Goal: Task Accomplishment & Management: Use online tool/utility

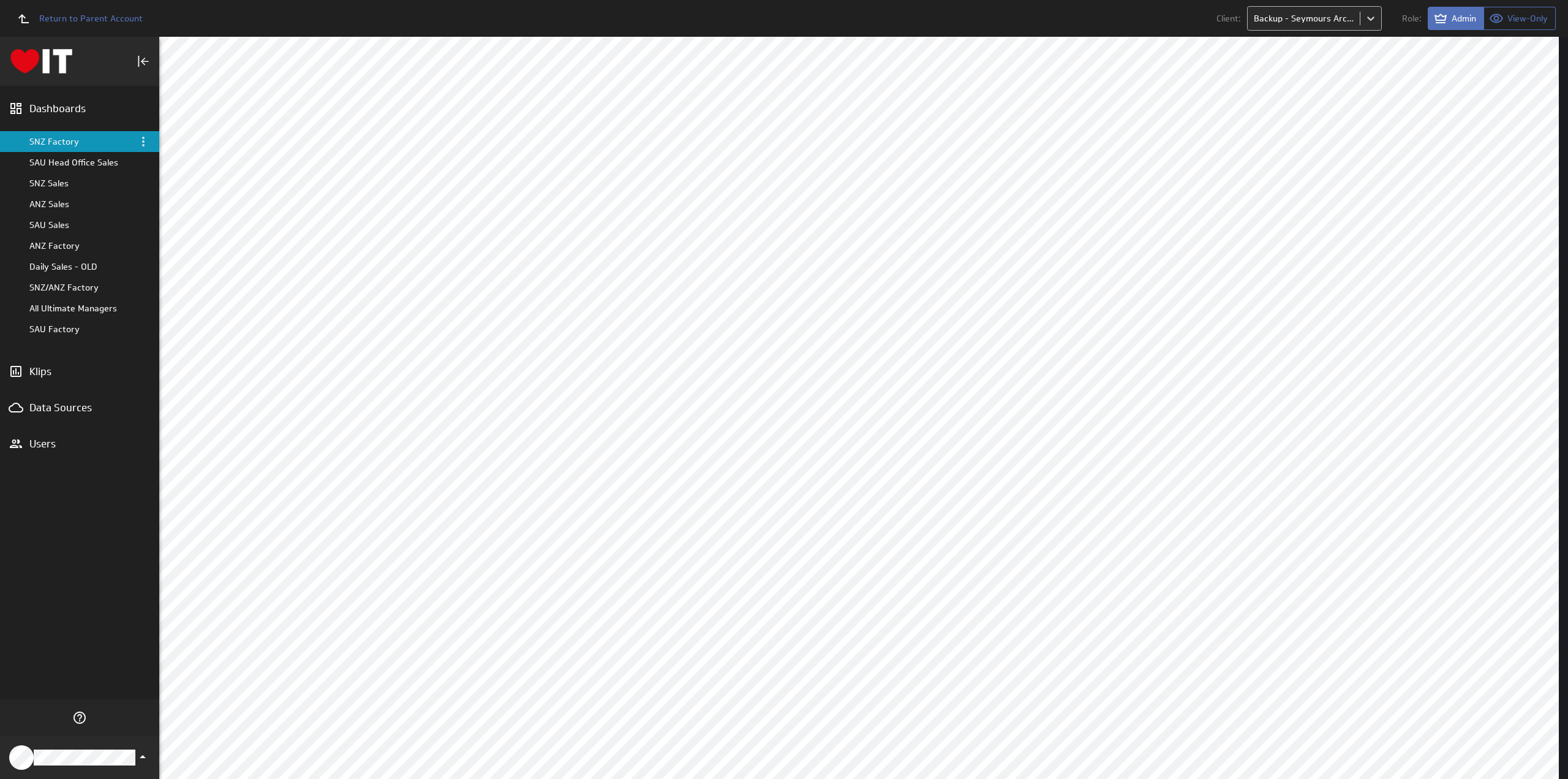
click at [1299, 21] on body "Return to Parent Account Client: Backup - Seymours Archive Role: Admin View-Onl…" at bounding box center [784, 389] width 1568 height 779
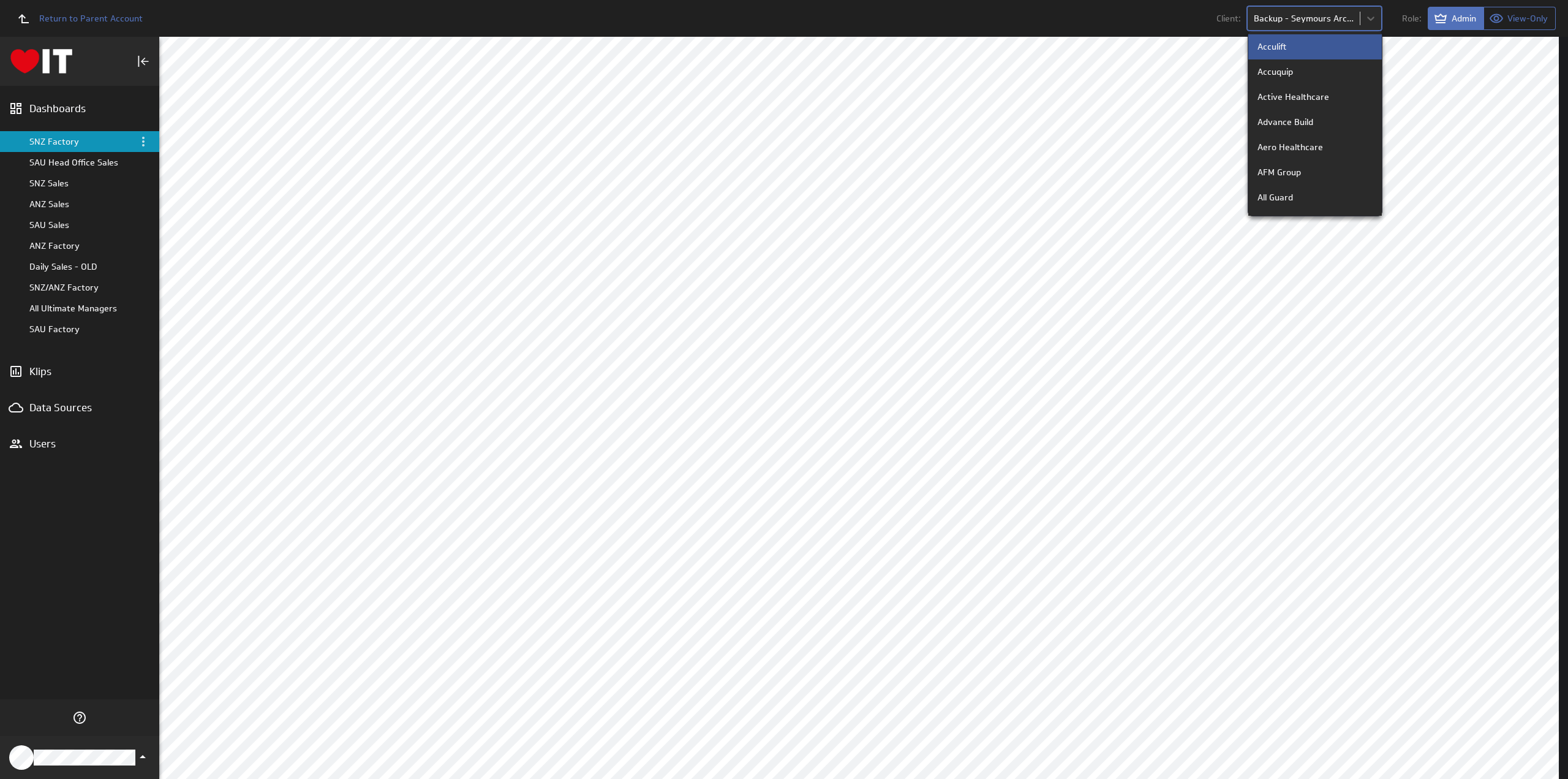
click at [1129, 24] on div at bounding box center [784, 389] width 1568 height 779
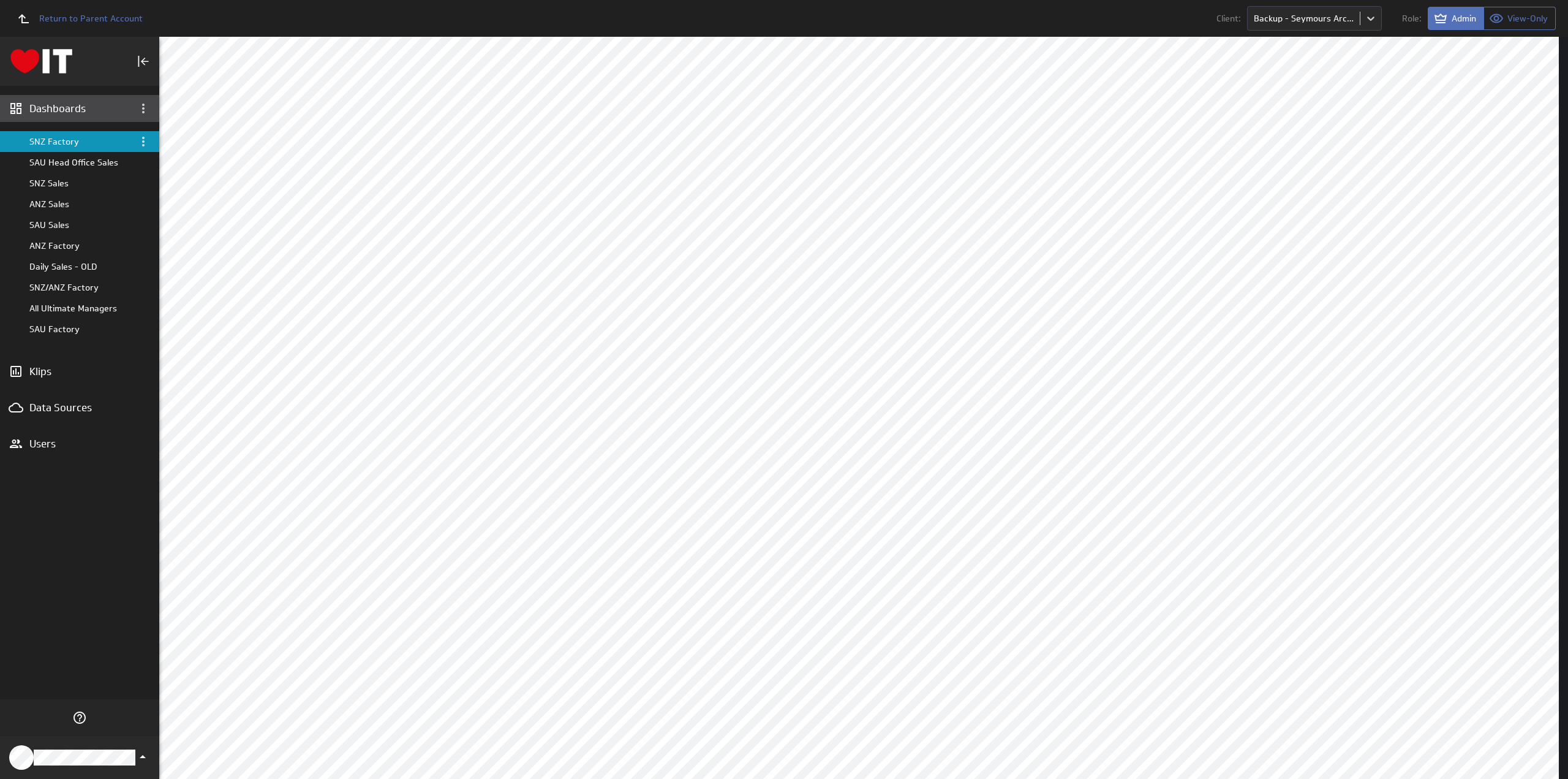
click at [68, 108] on div "Dashboards" at bounding box center [79, 109] width 100 height 14
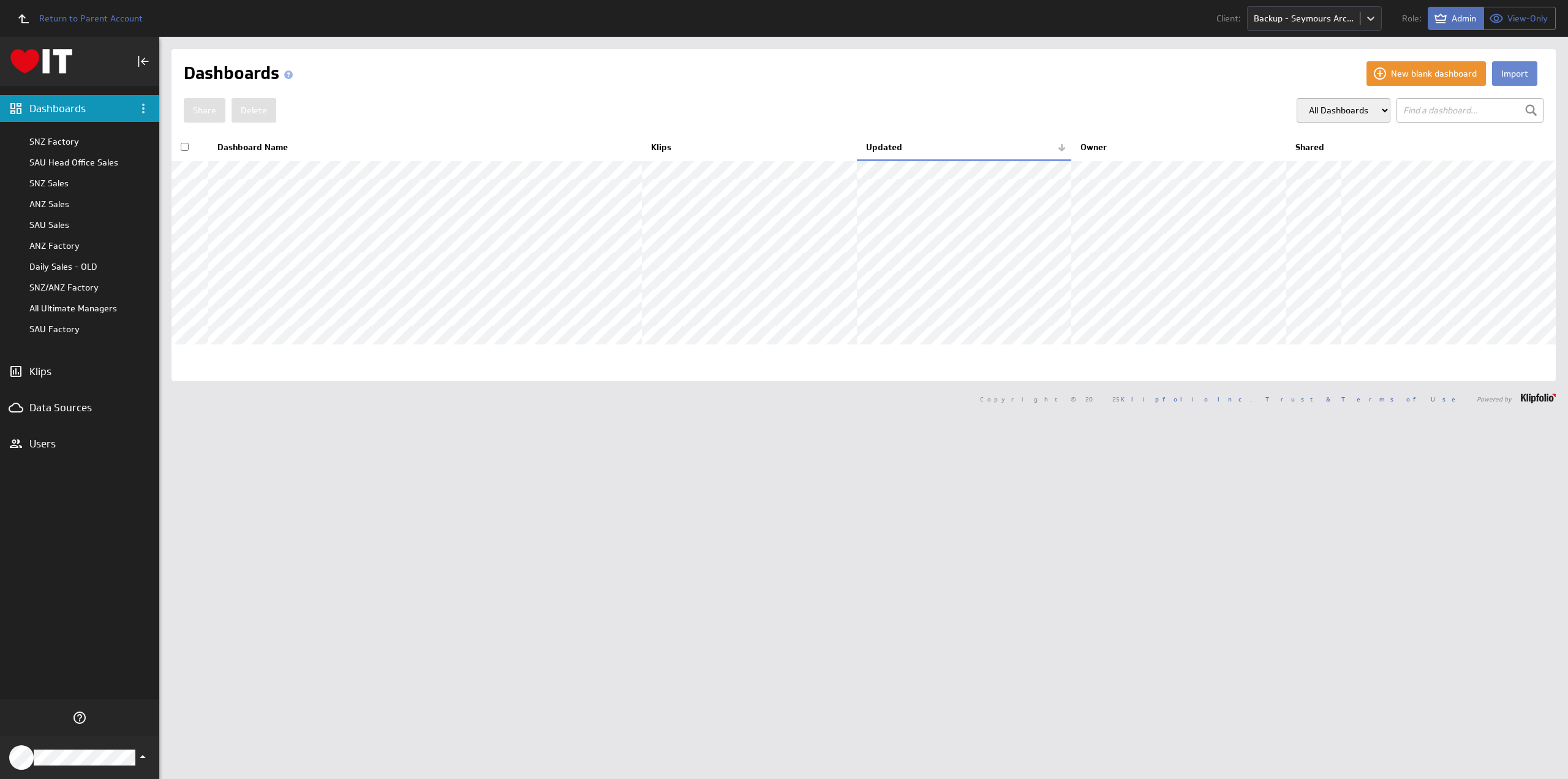
click at [1502, 73] on button "Import" at bounding box center [1515, 73] width 46 height 24
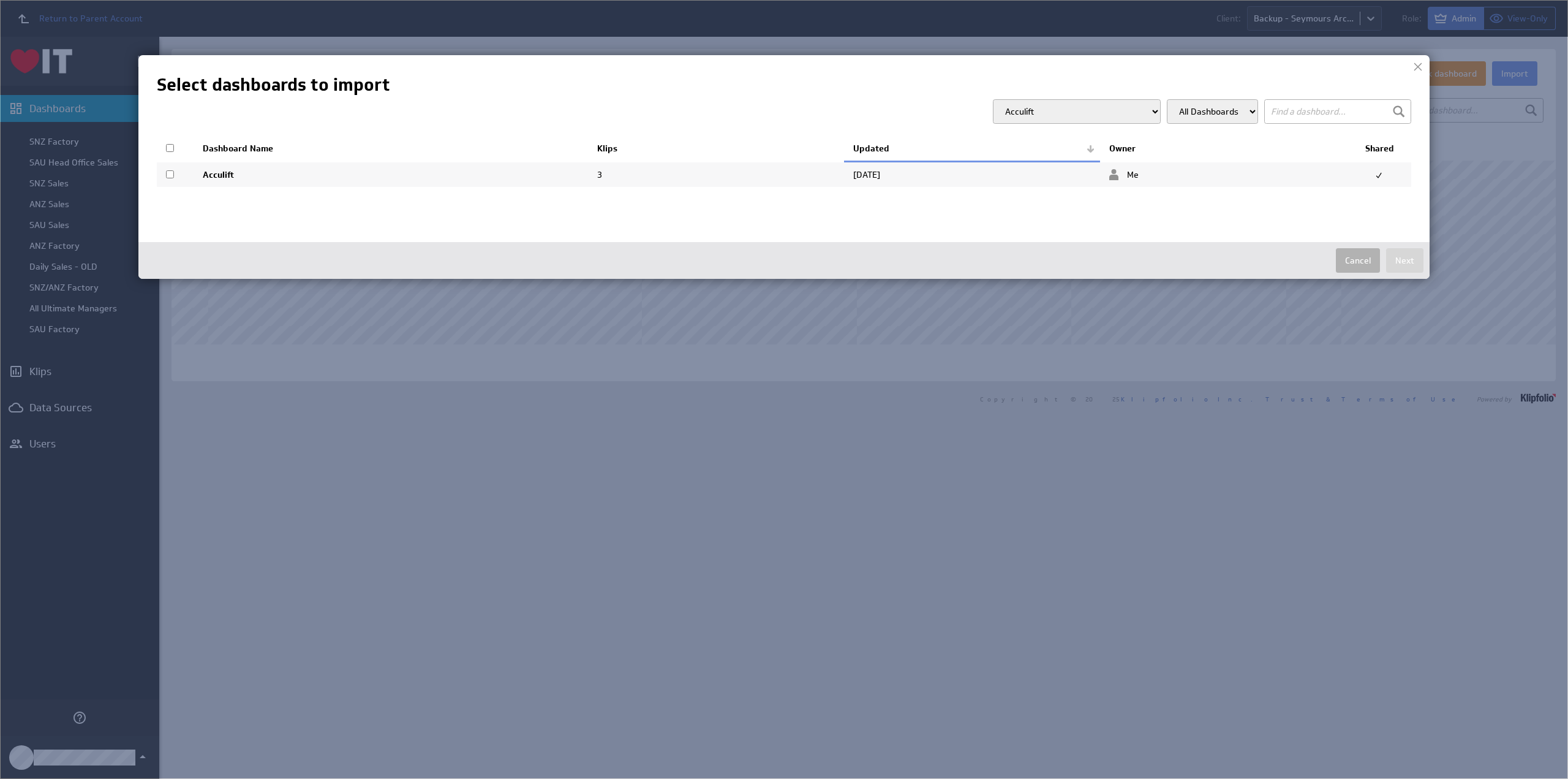
click at [1045, 116] on select "Acculift Accuquip Active Healthcare Advance Build Aero Healthcare AFM Group All…" at bounding box center [1076, 111] width 168 height 24
select select "d87fcfd4be543eee7b9d855844313e9e"
click at [1016, 100] on select "Acculift Accuquip Active Healthcare Advance Build Aero Healthcare AFM Group All…" at bounding box center [1076, 111] width 168 height 24
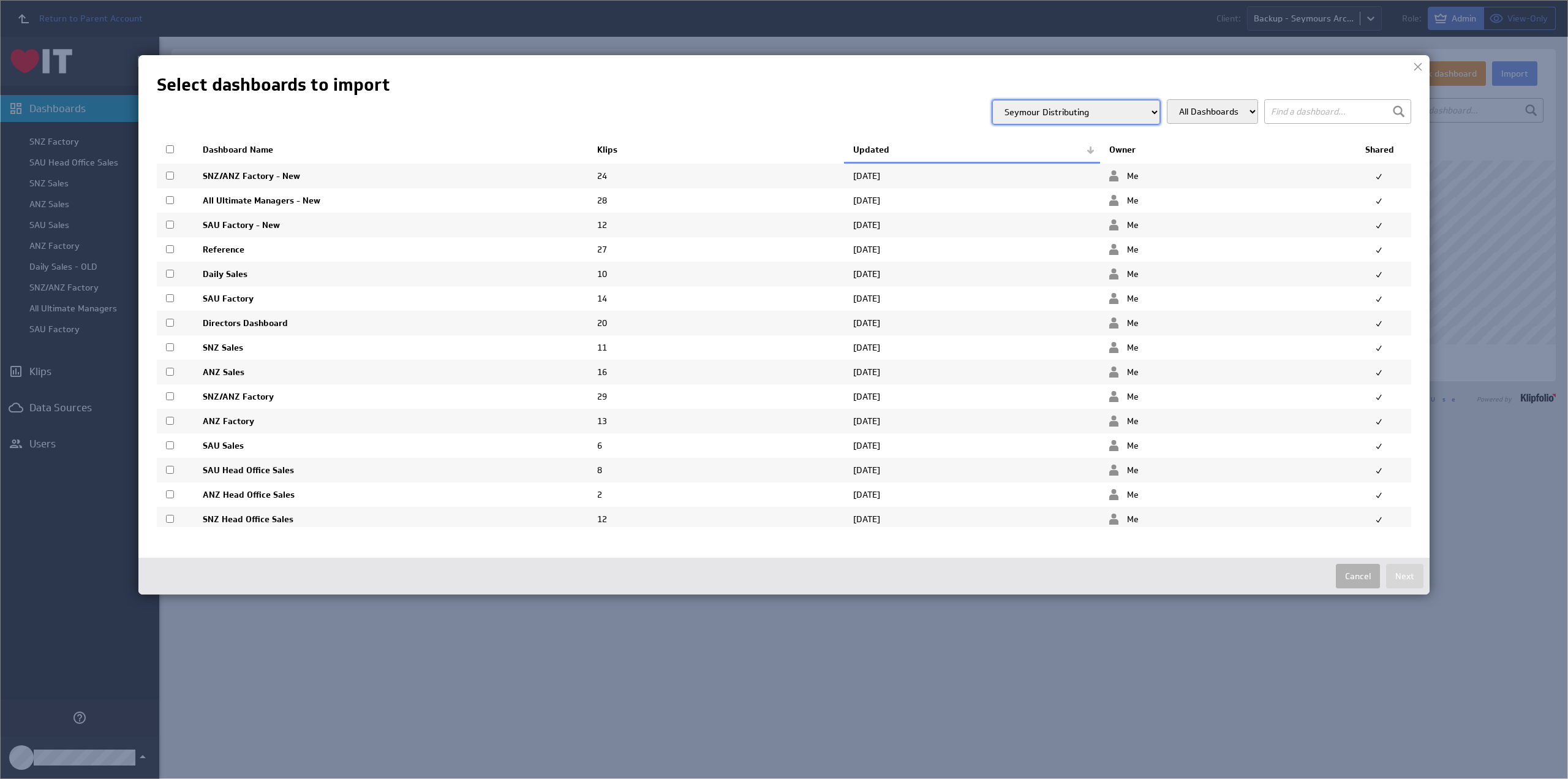
click at [165, 321] on td at bounding box center [175, 322] width 37 height 24
checkbox input "true"
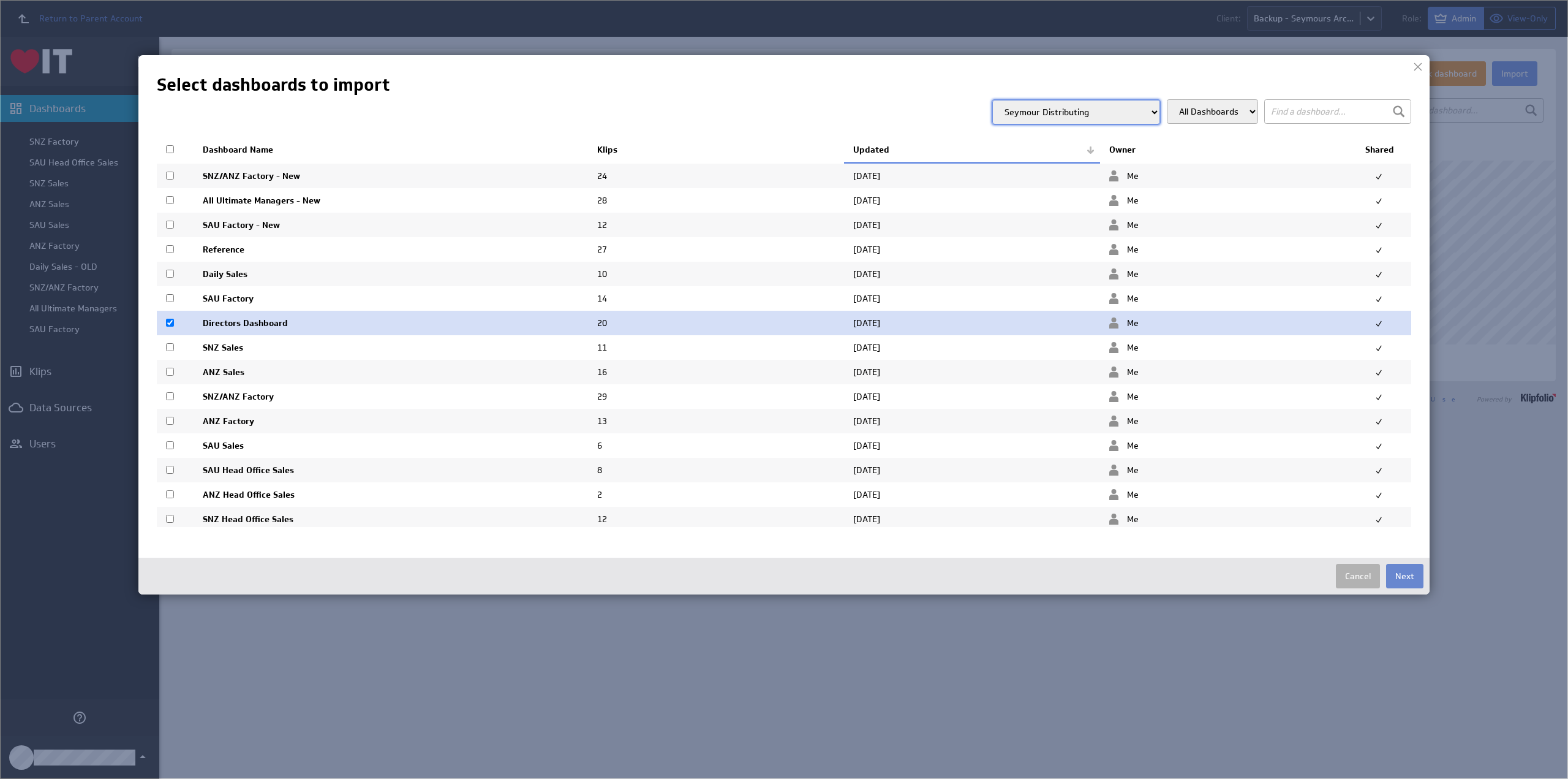
click at [1394, 577] on button "Next" at bounding box center [1404, 576] width 37 height 24
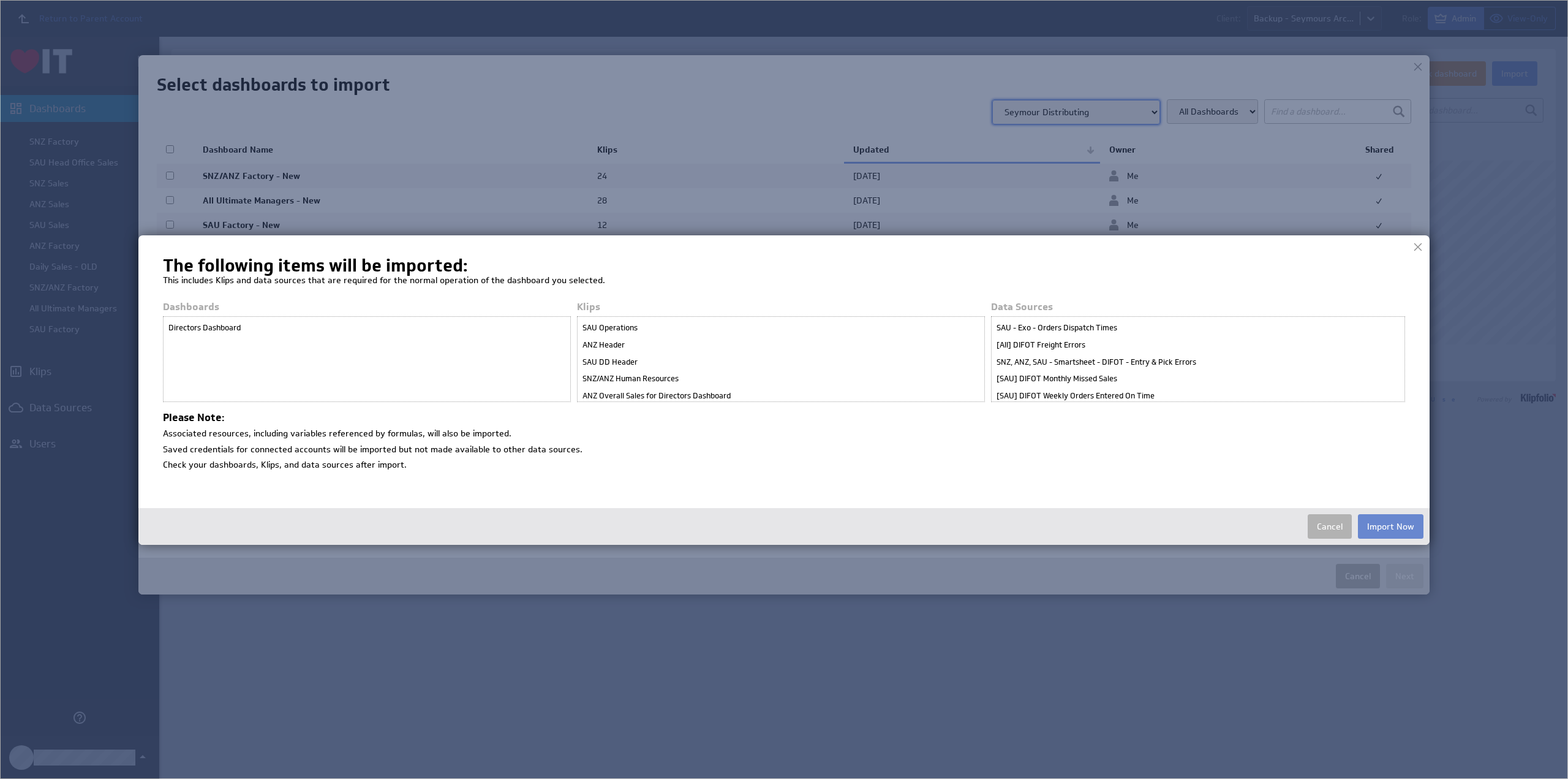
click at [1387, 523] on button "Import Now" at bounding box center [1391, 526] width 66 height 24
click at [1256, 281] on p "This includes Klips and data sources that are required for the normal operation…" at bounding box center [784, 280] width 1242 height 17
click at [1474, 544] on img at bounding box center [784, 389] width 1568 height 779
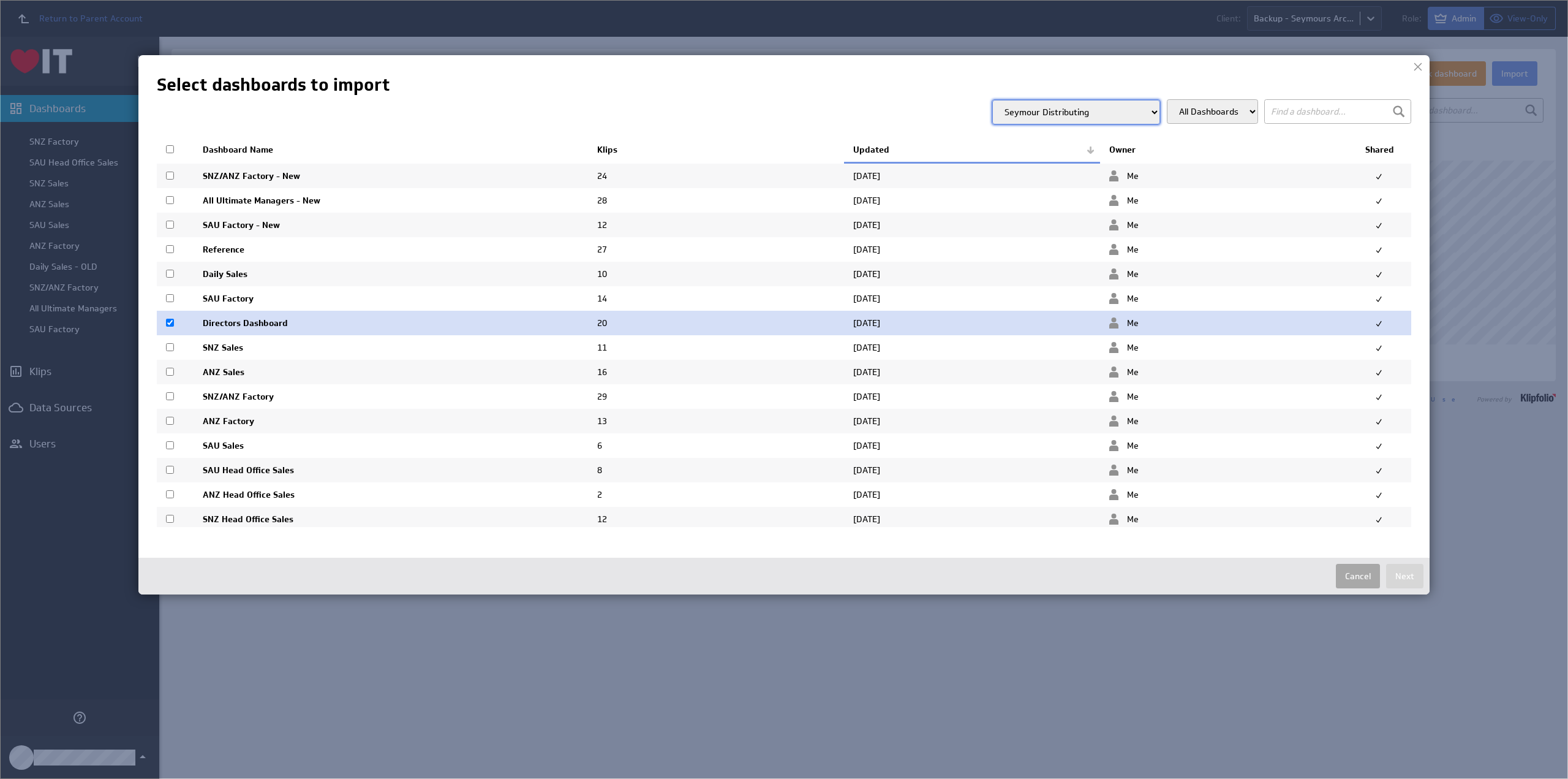
click at [1358, 566] on button "Cancel" at bounding box center [1358, 576] width 44 height 24
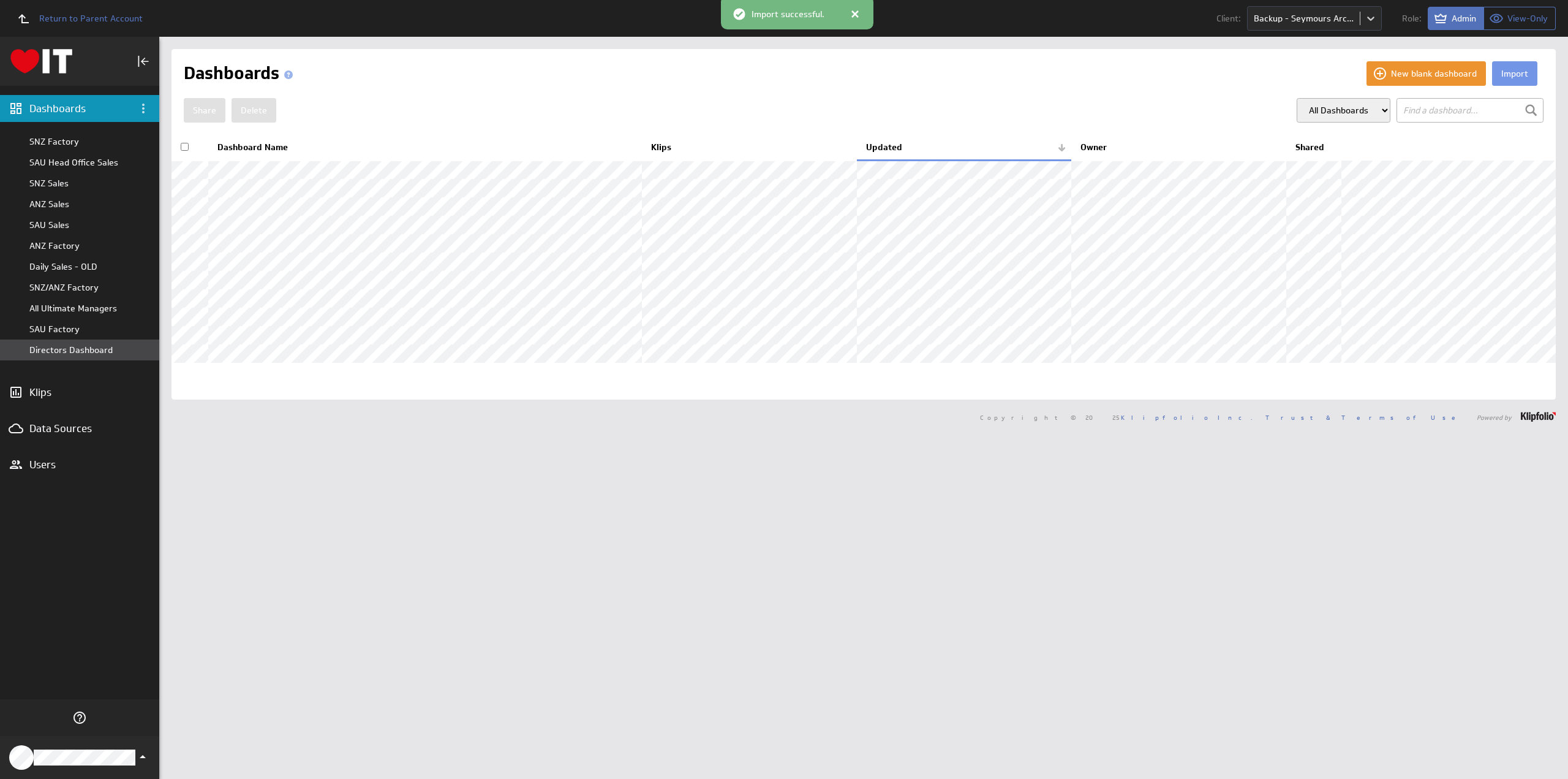
click at [73, 344] on div "Directors Dashboard" at bounding box center [79, 349] width 159 height 21
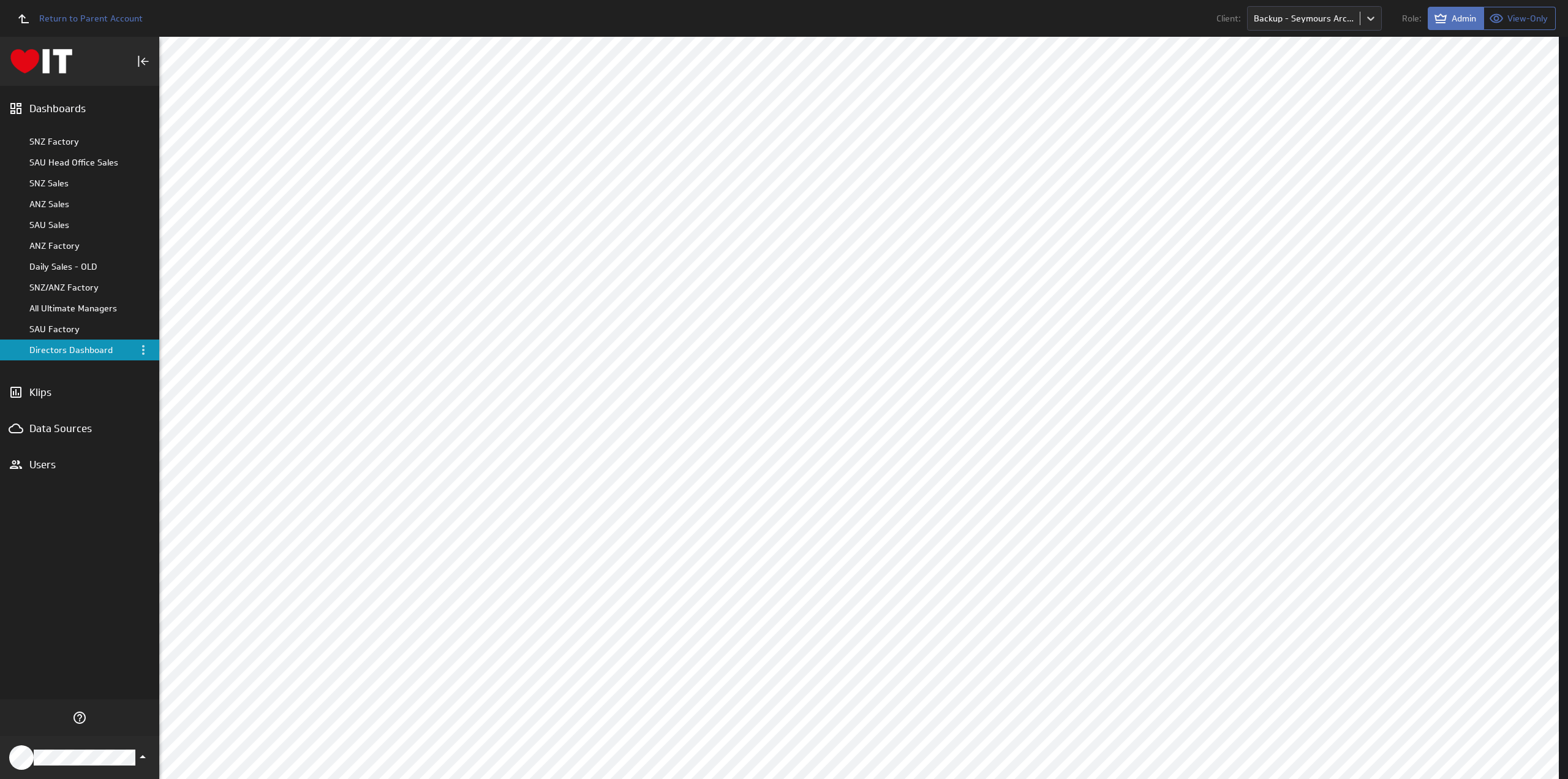
scroll to position [1566, 0]
click at [97, 17] on span "Return to Parent Account" at bounding box center [90, 19] width 104 height 8
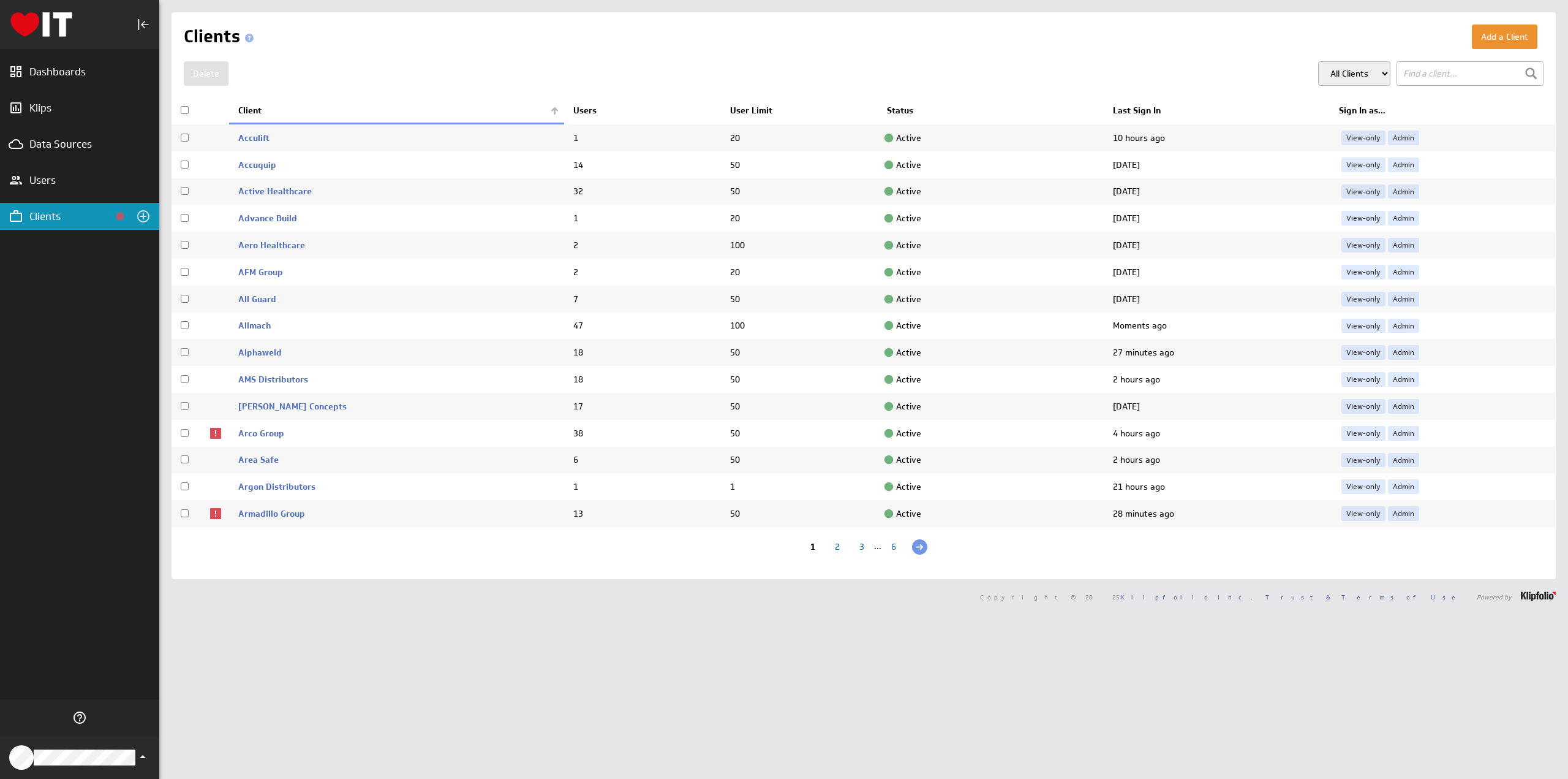
click at [833, 548] on div "2" at bounding box center [837, 549] width 24 height 12
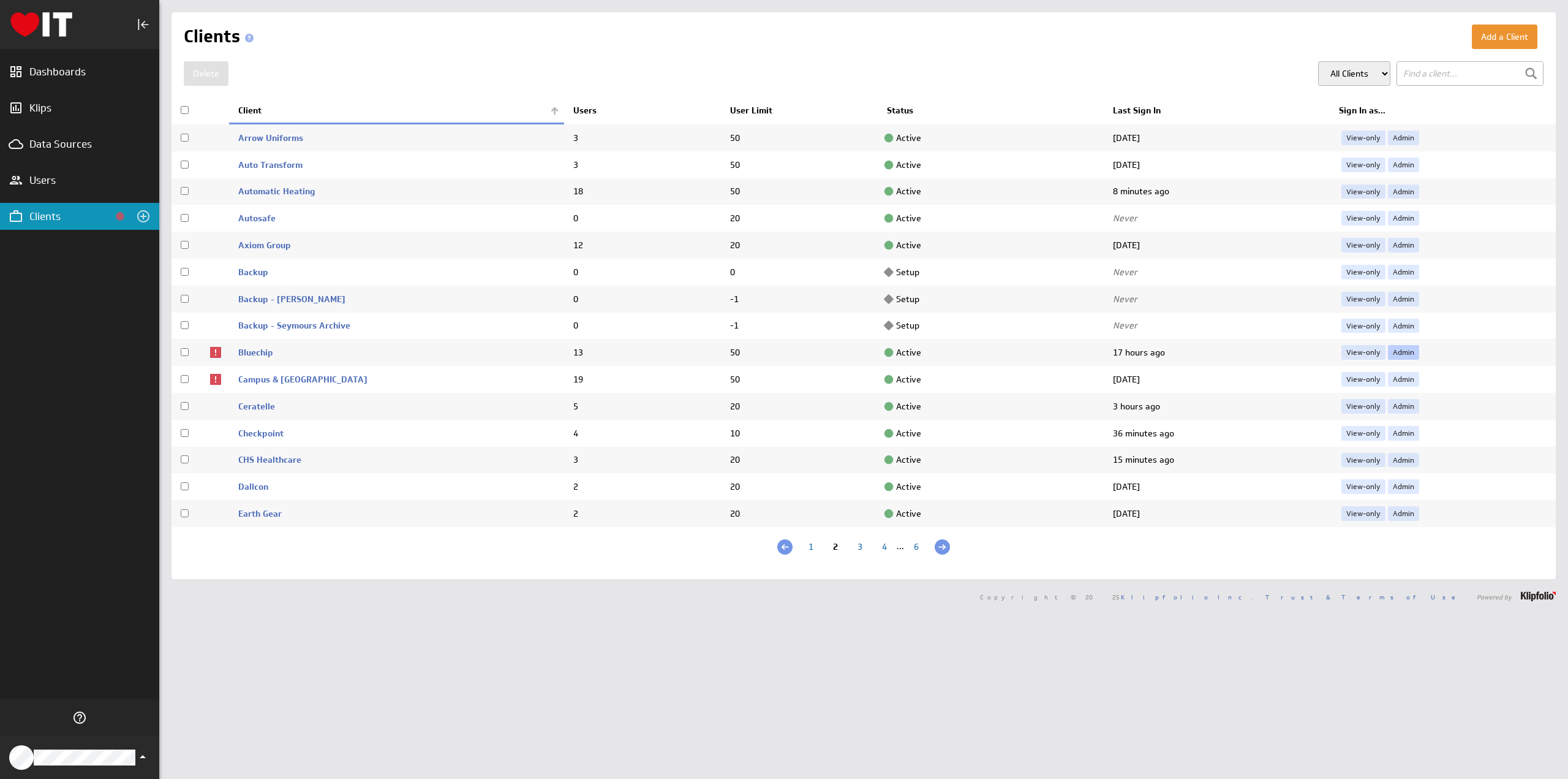
click at [1401, 350] on link "Admin" at bounding box center [1404, 352] width 31 height 14
